Goal: Task Accomplishment & Management: Manage account settings

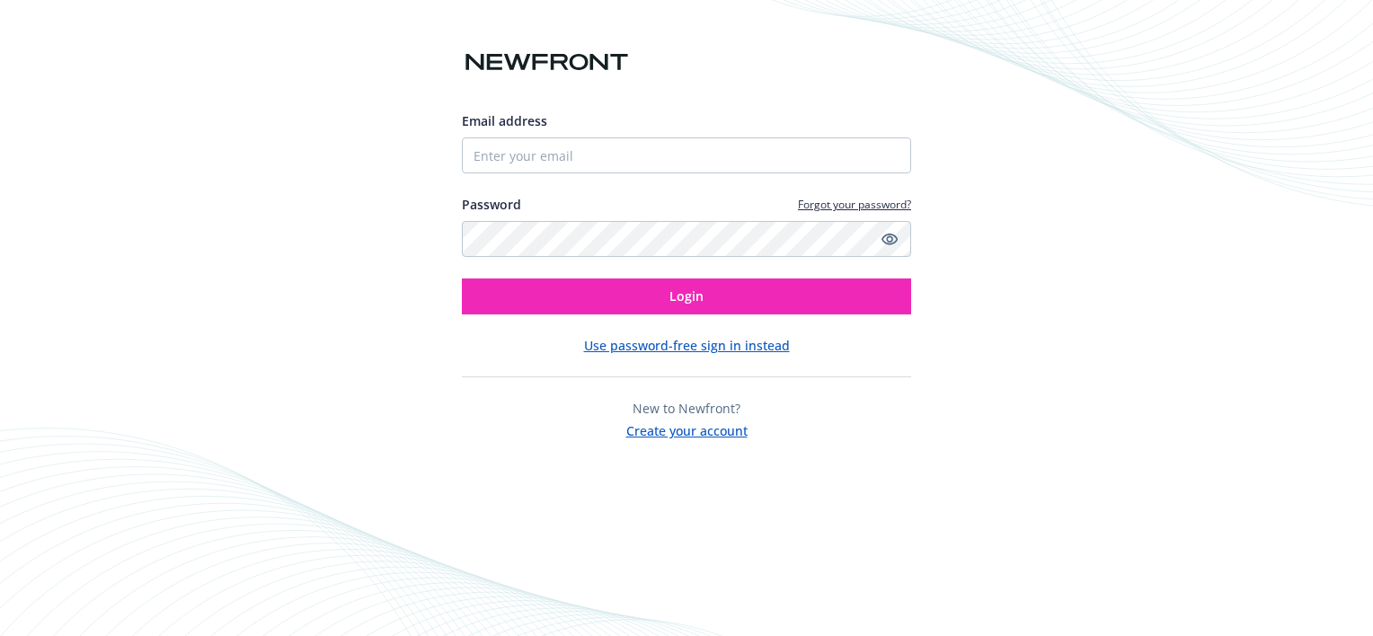
type input "[PERSON_NAME][EMAIL_ADDRESS][DOMAIN_NAME]"
click at [892, 243] on icon "Show password" at bounding box center [890, 239] width 16 height 16
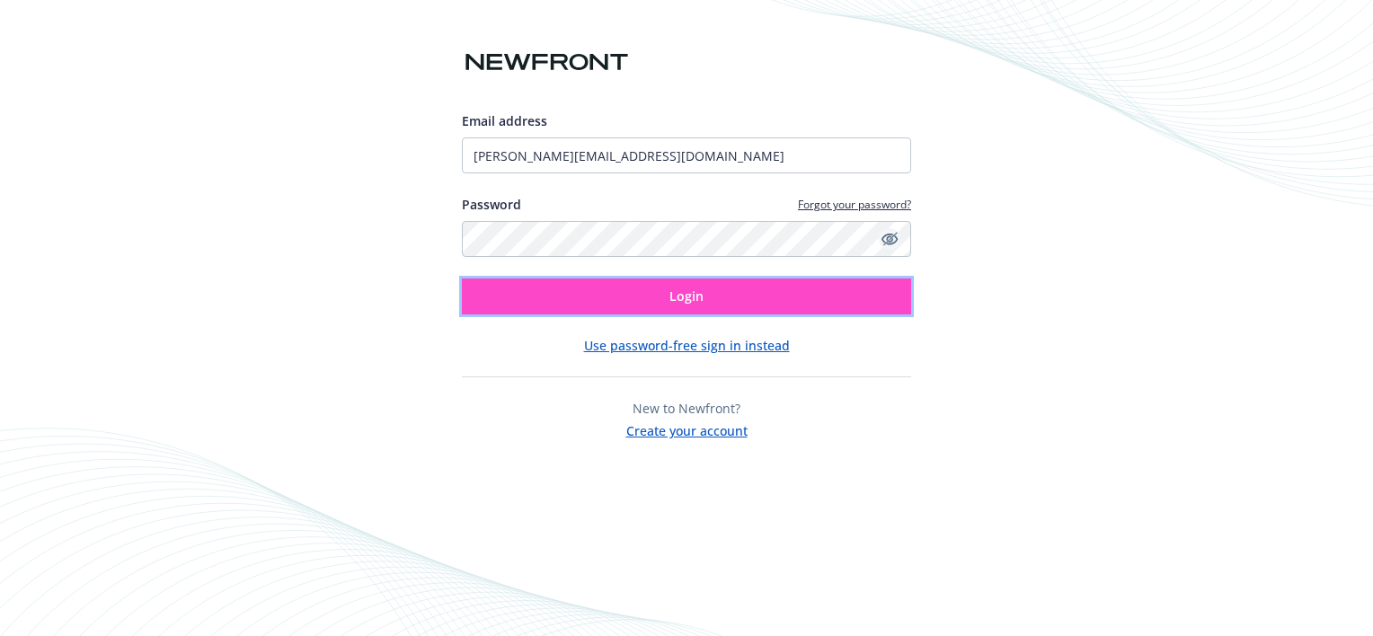
click at [826, 289] on button "Login" at bounding box center [686, 297] width 449 height 36
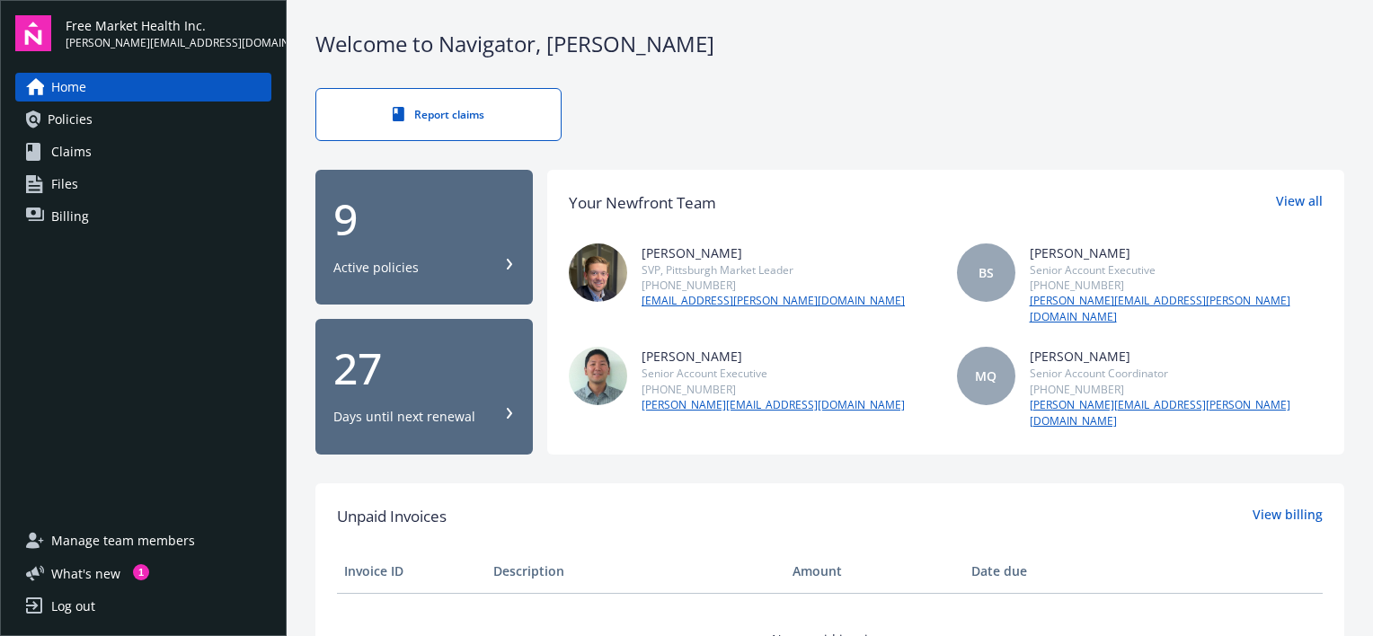
click at [95, 123] on link "Policies" at bounding box center [143, 119] width 256 height 29
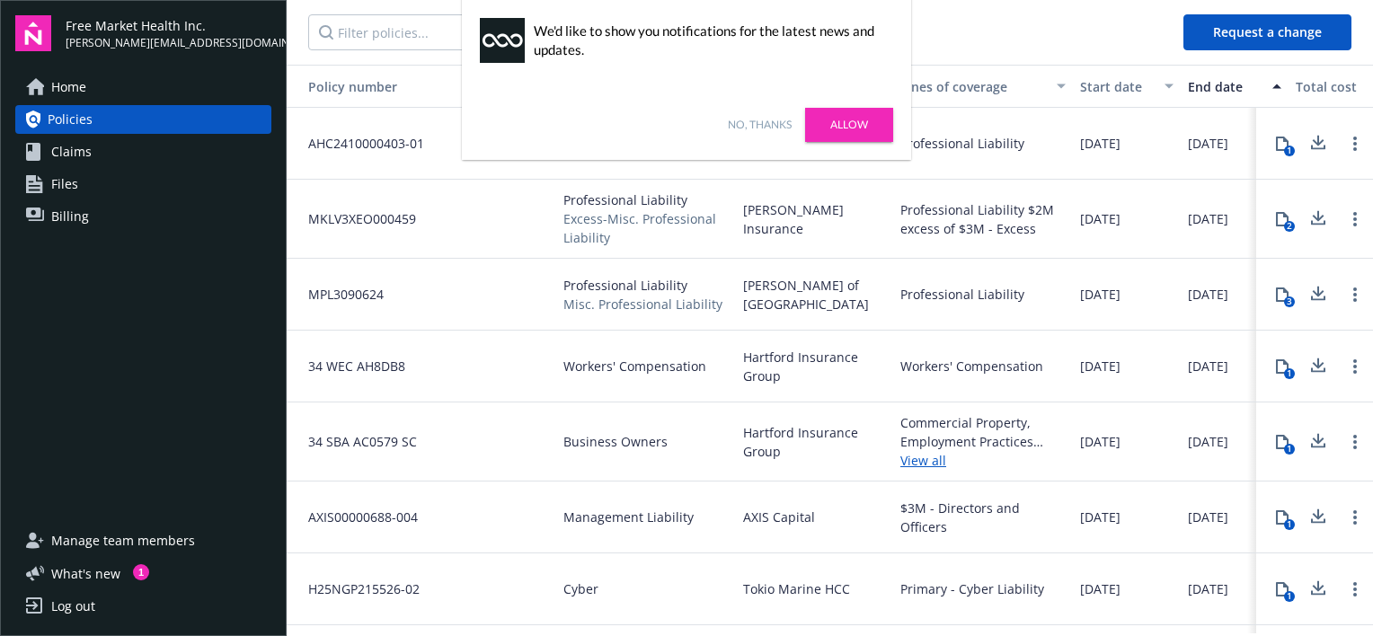
click at [858, 112] on link "Allow" at bounding box center [849, 125] width 88 height 34
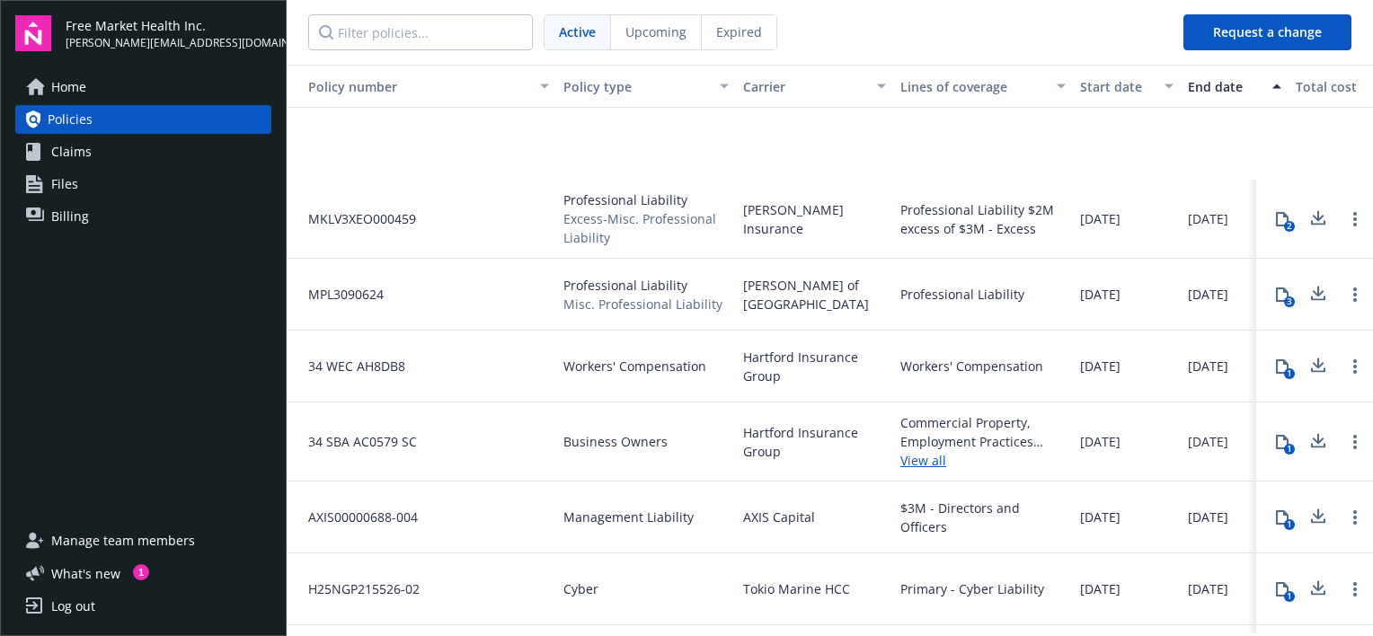
scroll to position [149, 0]
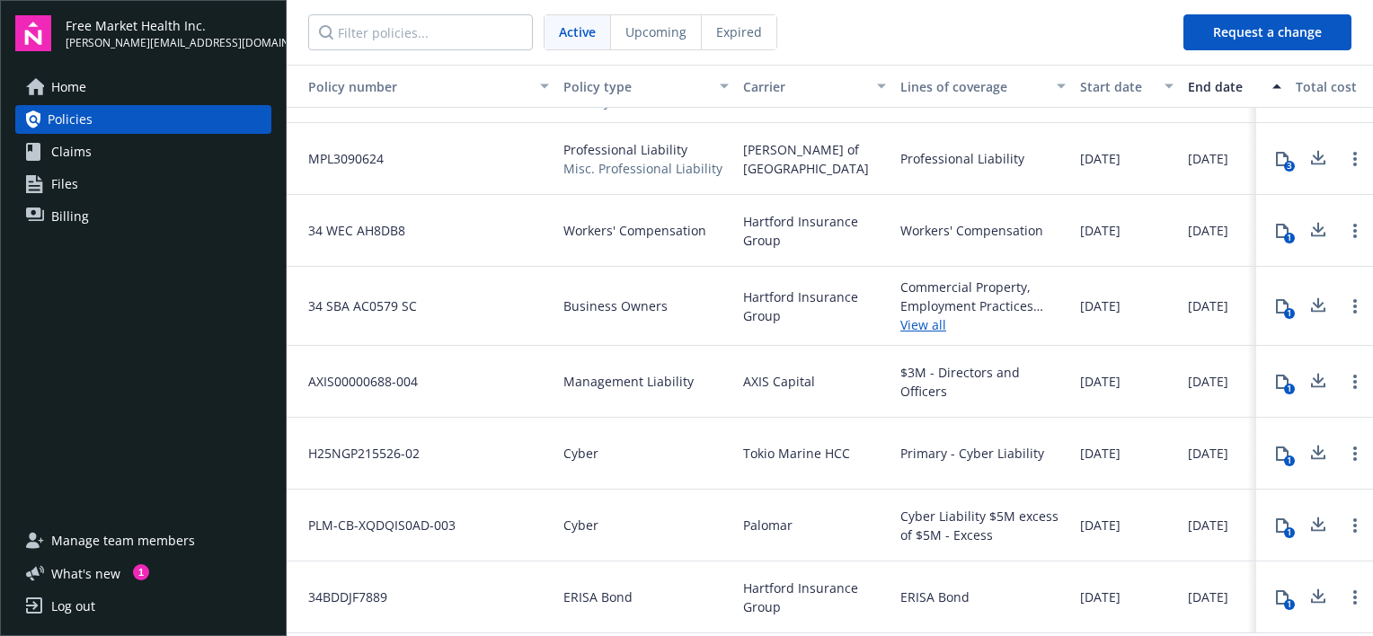
click at [111, 176] on link "Files" at bounding box center [143, 184] width 256 height 29
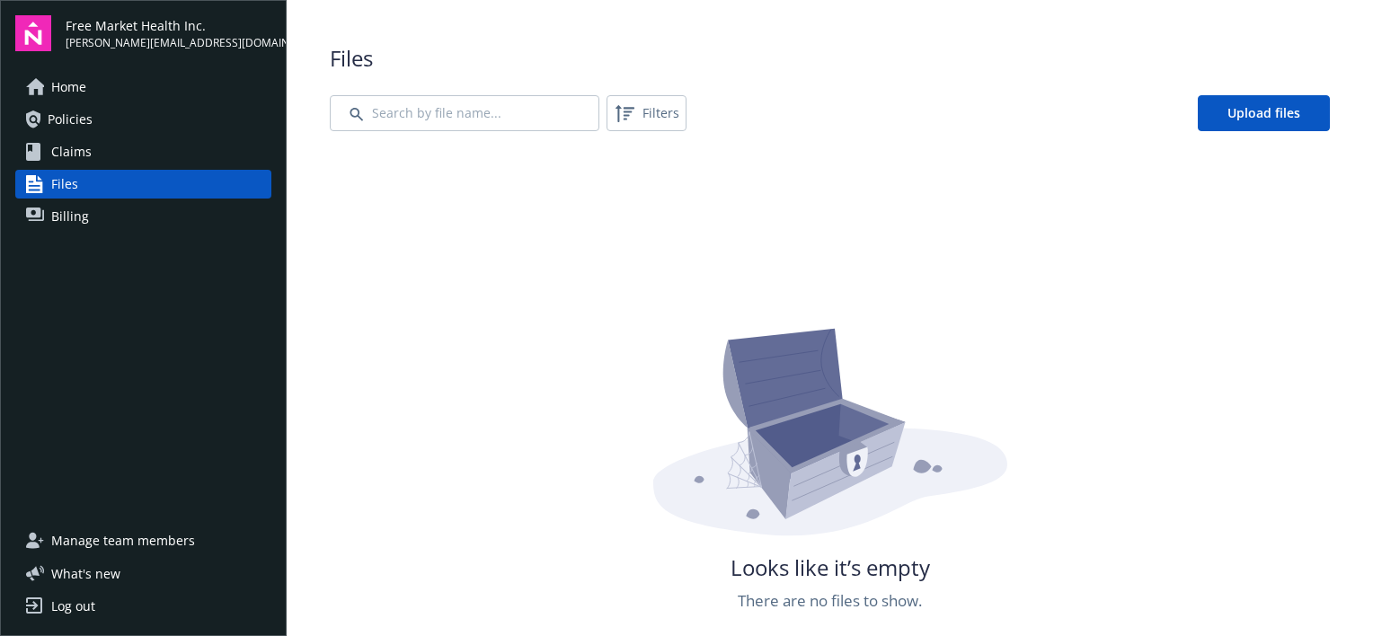
click at [96, 215] on link "Billing" at bounding box center [143, 216] width 256 height 29
